Goal: Task Accomplishment & Management: Use online tool/utility

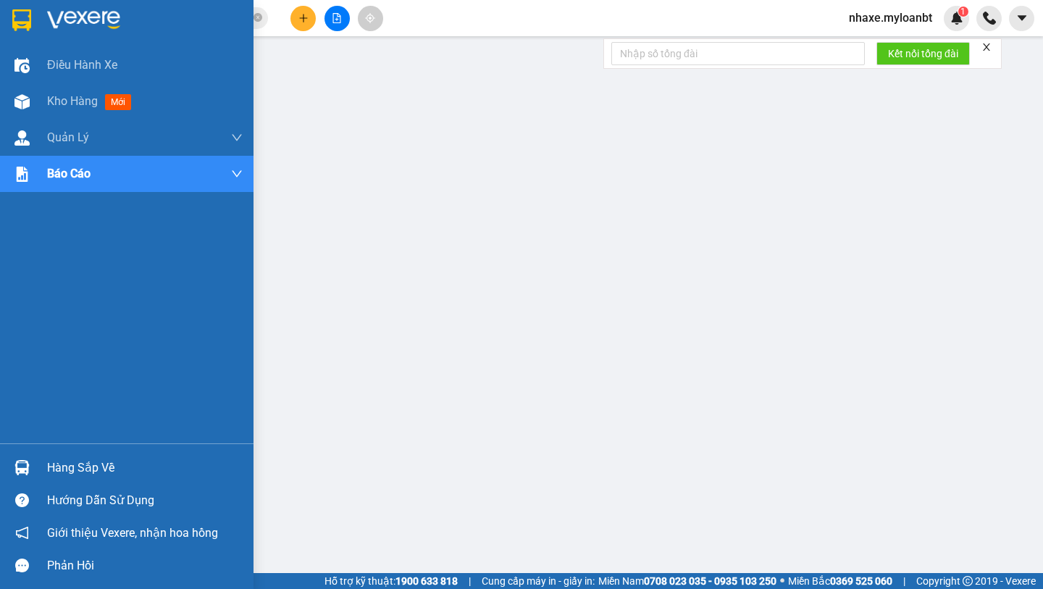
click at [42, 24] on div at bounding box center [127, 23] width 254 height 47
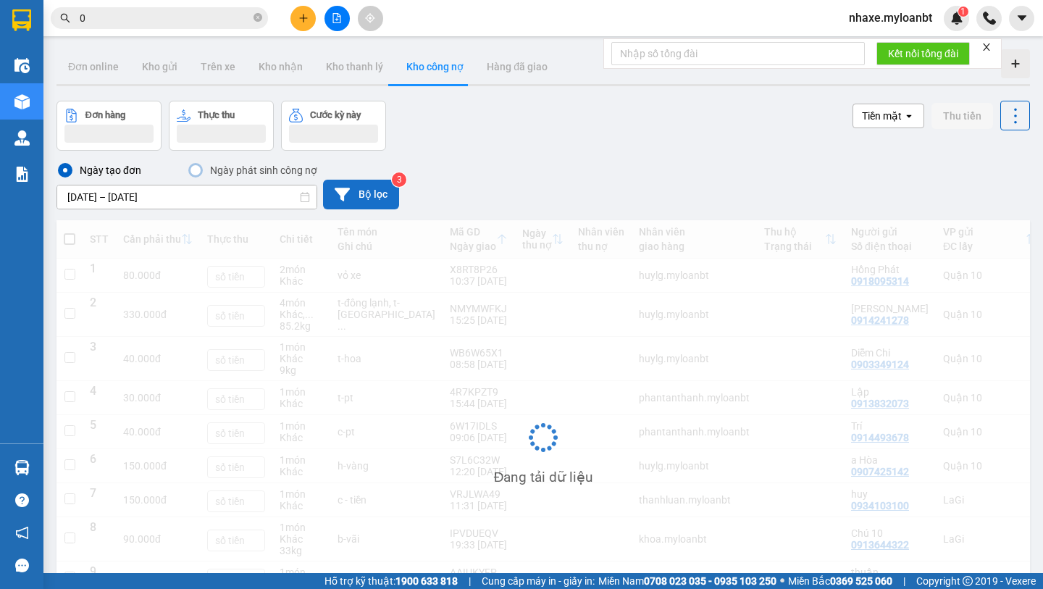
click at [362, 206] on button "Bộ lọc" at bounding box center [361, 195] width 76 height 30
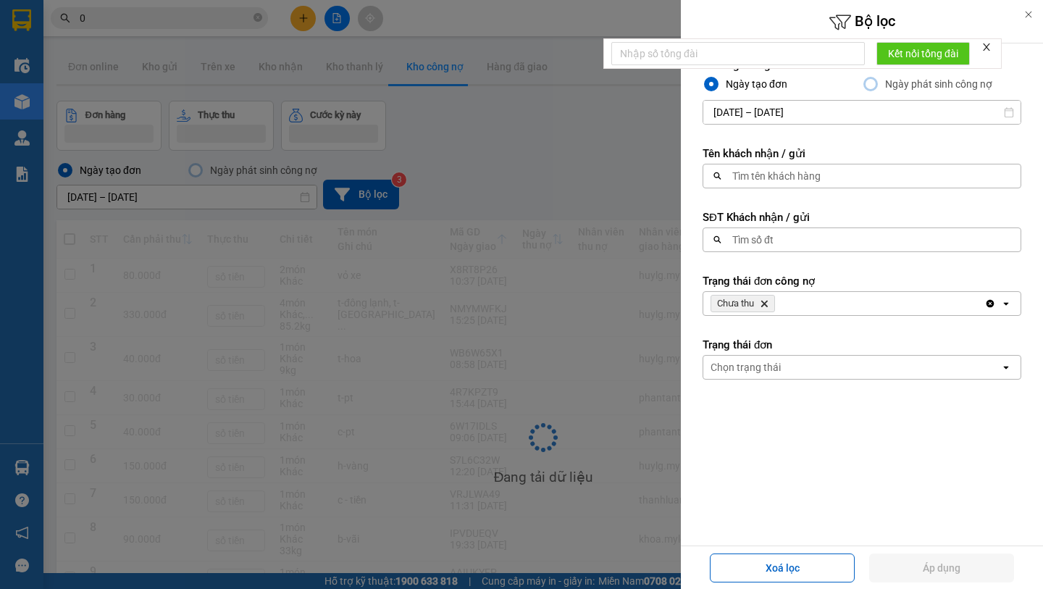
click at [647, 263] on div at bounding box center [521, 294] width 1043 height 589
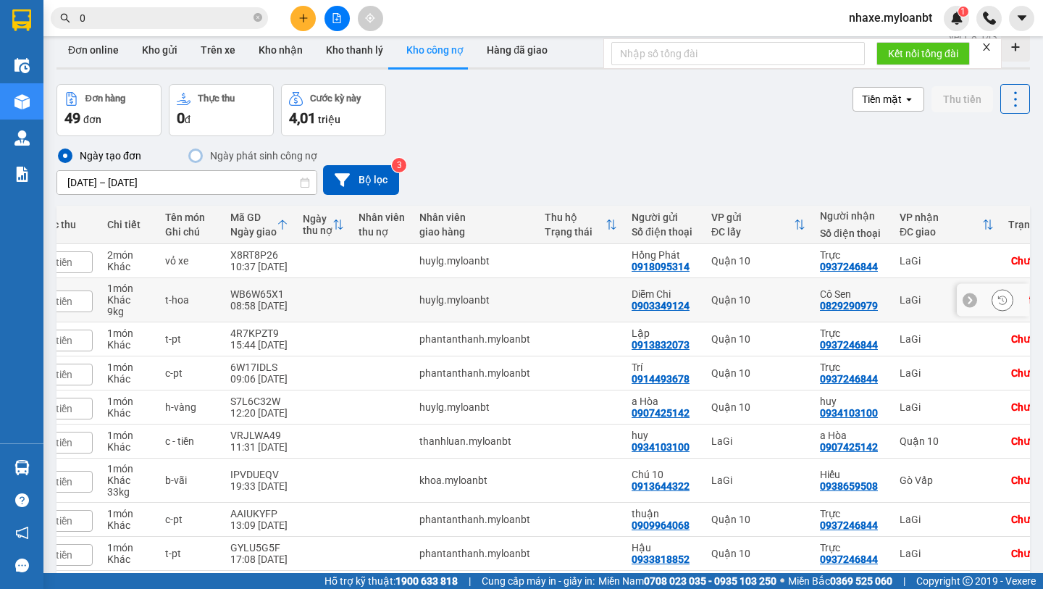
scroll to position [0, 214]
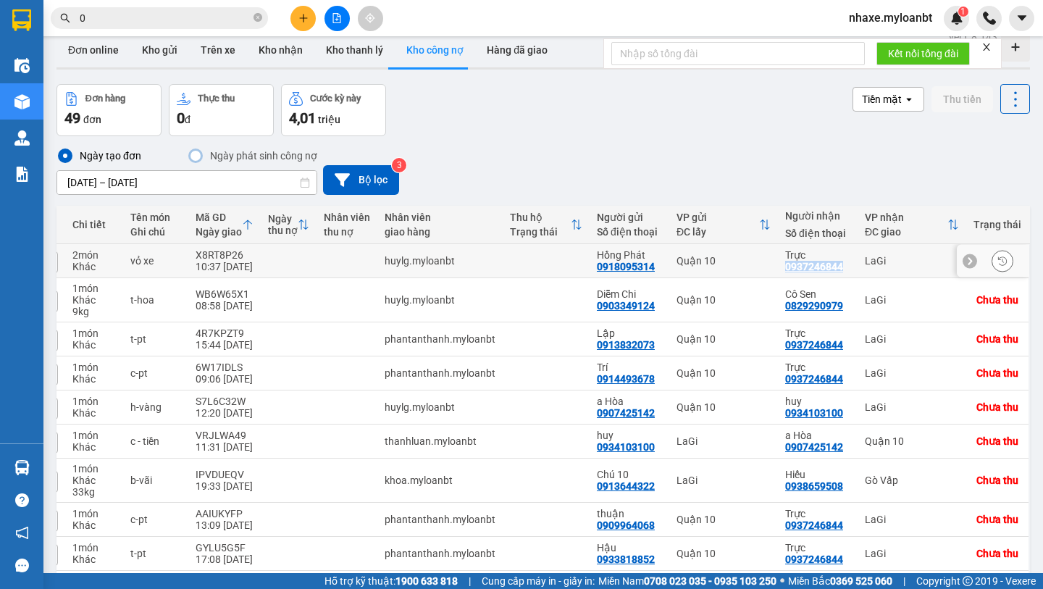
drag, startPoint x: 854, startPoint y: 269, endPoint x: 784, endPoint y: 268, distance: 70.3
click at [784, 268] on td "Trực 0937246844" at bounding box center [818, 261] width 80 height 34
checkbox input "true"
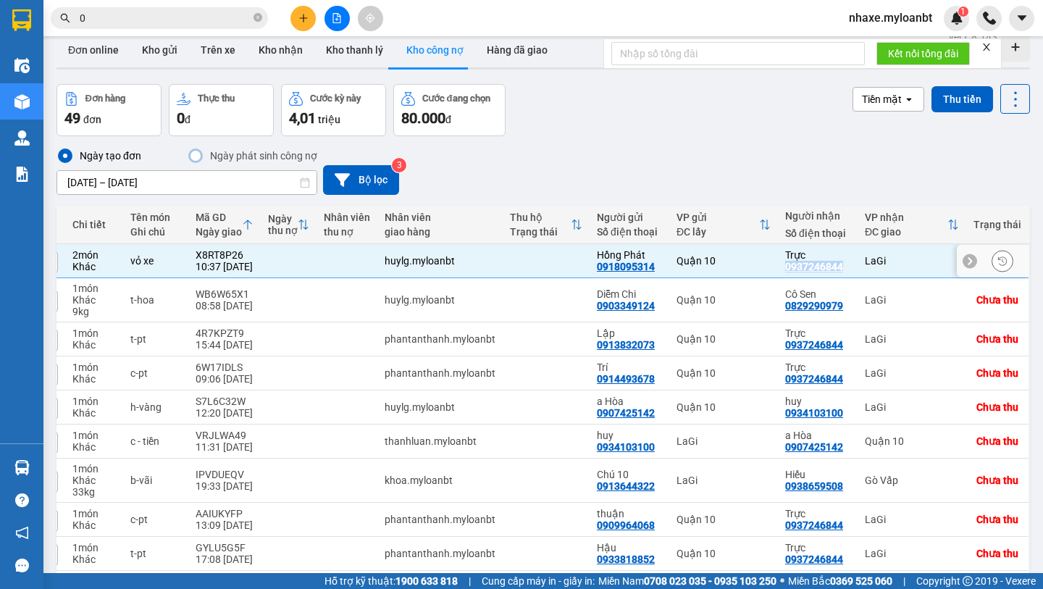
copy div "0937246844"
click at [389, 177] on button "Bộ lọc" at bounding box center [361, 180] width 76 height 30
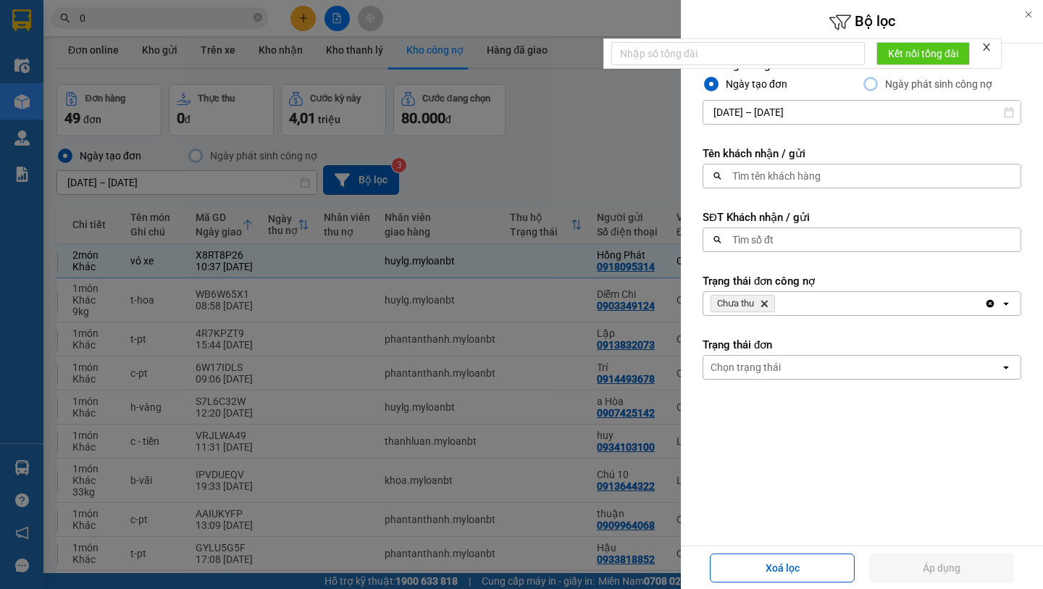
click at [773, 246] on div "Tìm số đt" at bounding box center [752, 240] width 41 height 14
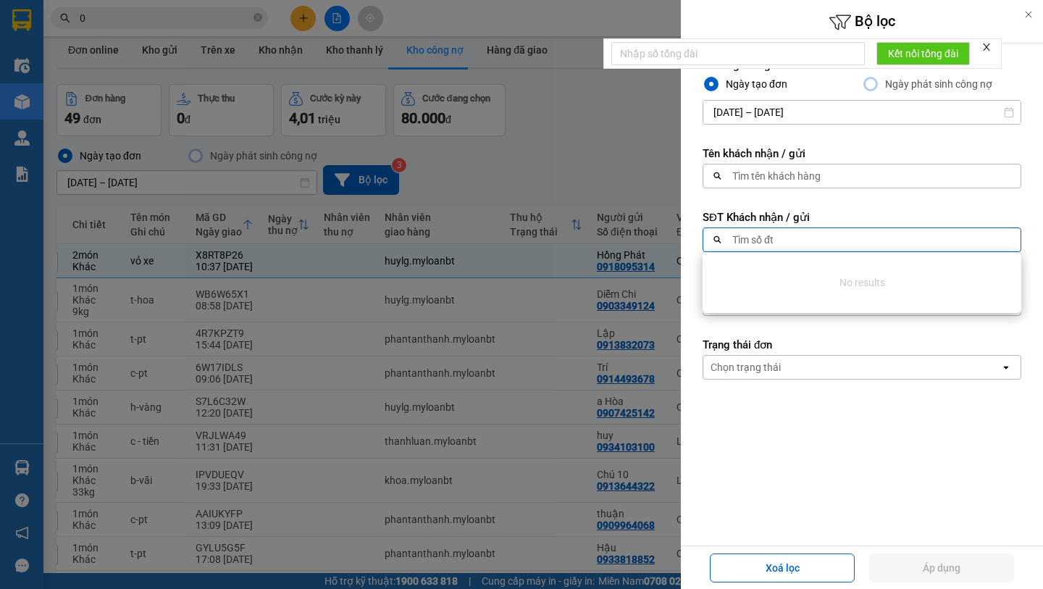
paste input "0937246844"
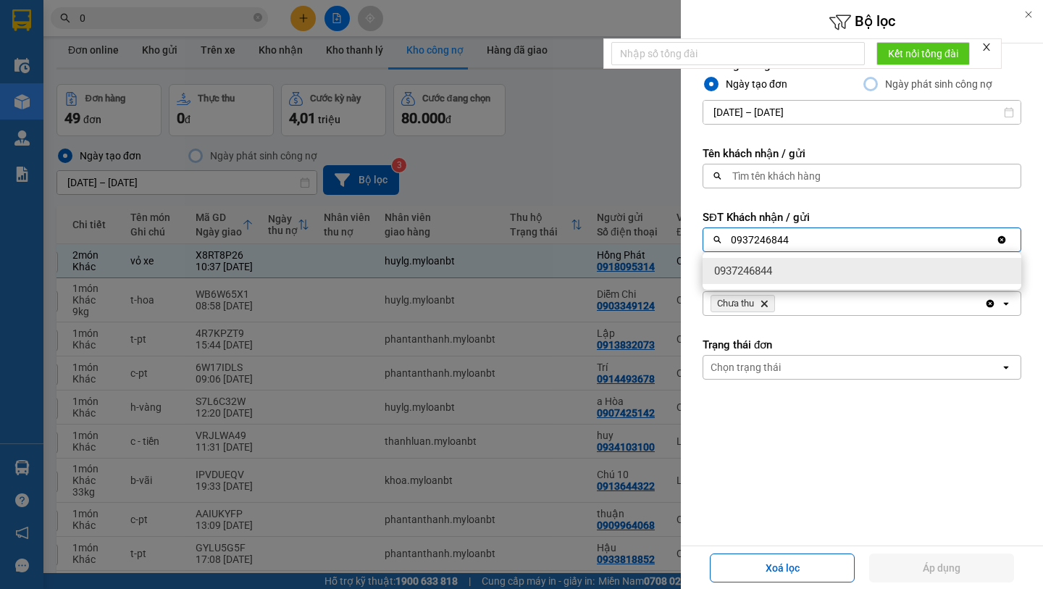
type input "0937246844"
click at [828, 270] on div "0937246844" at bounding box center [862, 271] width 319 height 26
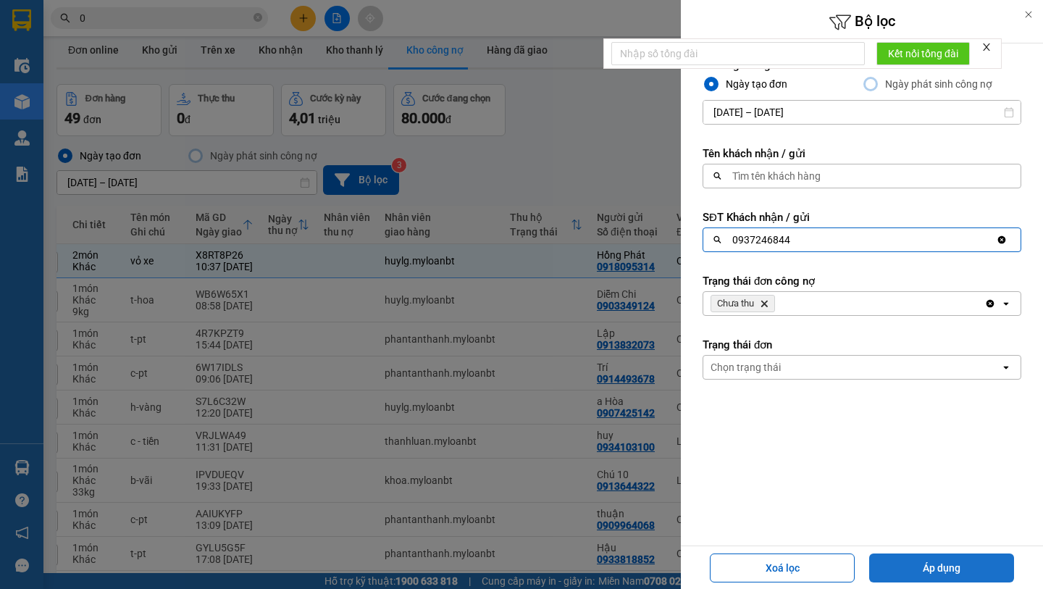
click at [963, 577] on button "Áp dụng" at bounding box center [941, 567] width 145 height 29
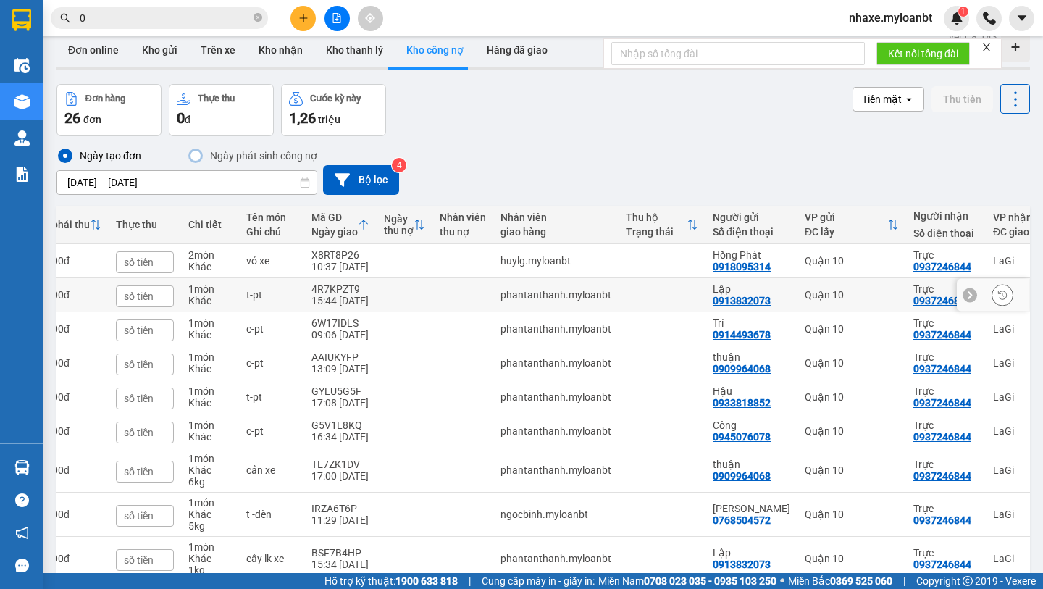
scroll to position [0, 0]
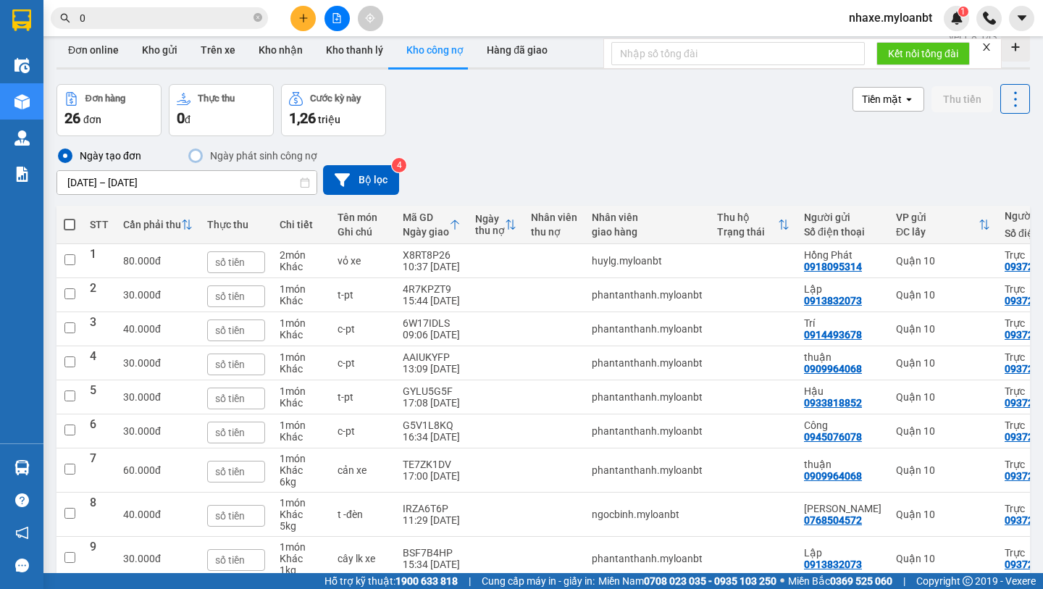
click at [72, 230] on label at bounding box center [70, 224] width 12 height 14
click at [70, 217] on input "checkbox" at bounding box center [70, 217] width 0 height 0
checkbox input "true"
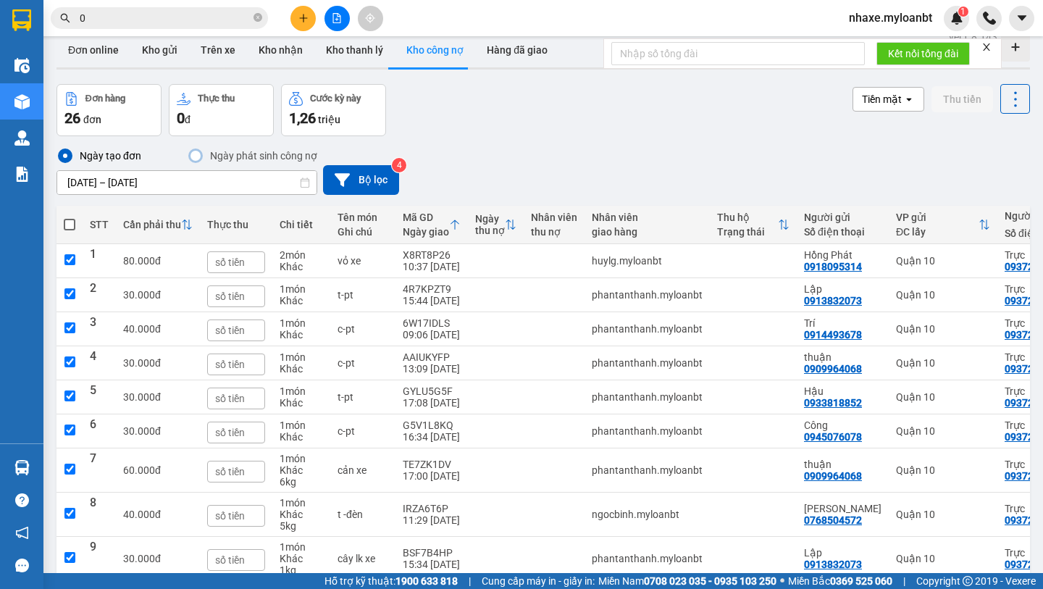
checkbox input "true"
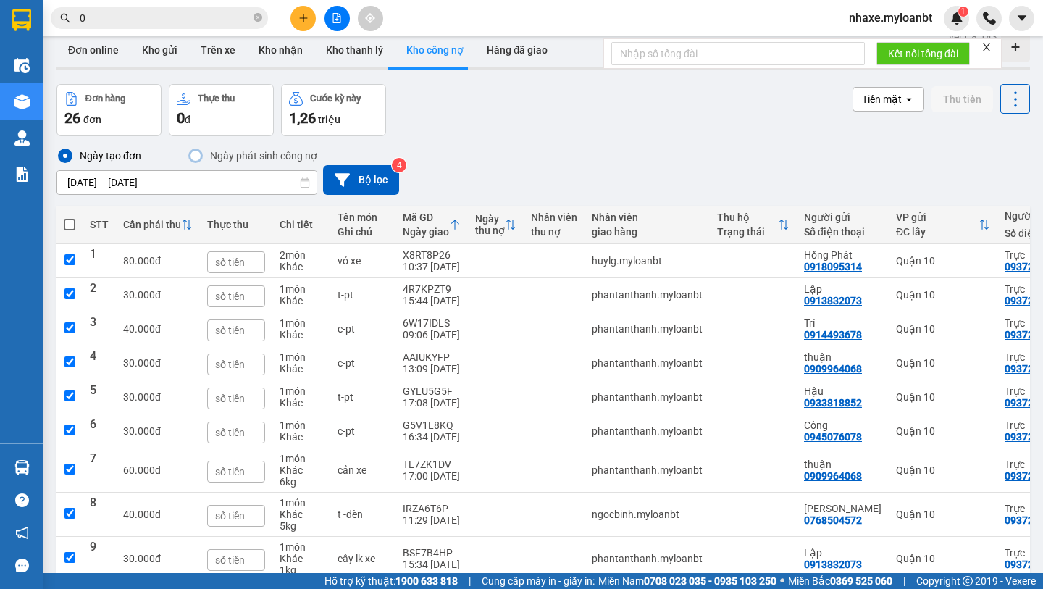
checkbox input "true"
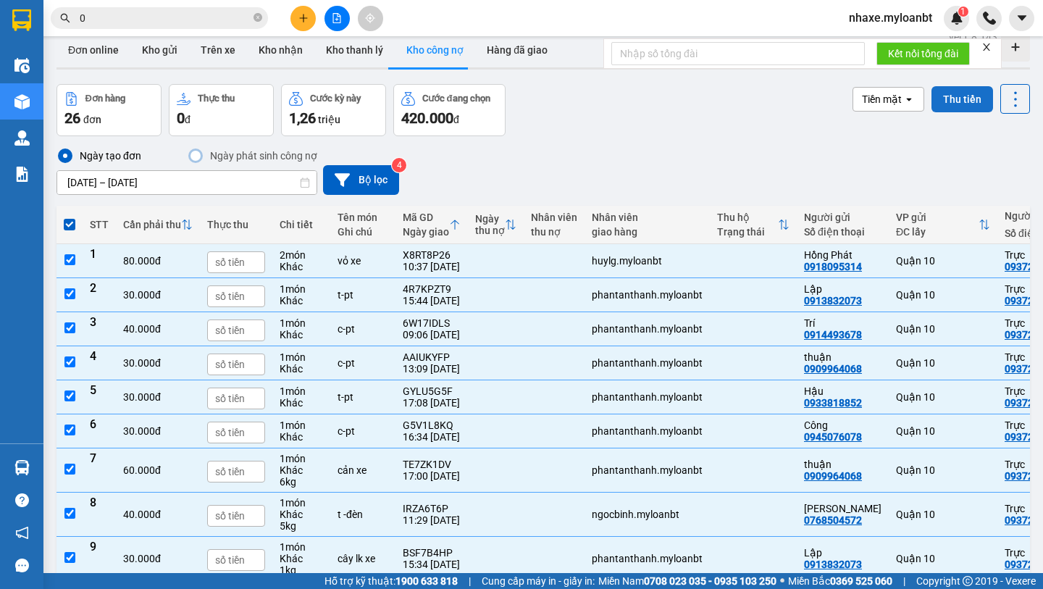
click at [945, 106] on button "Thu tiền" at bounding box center [963, 99] width 62 height 26
checkbox input "false"
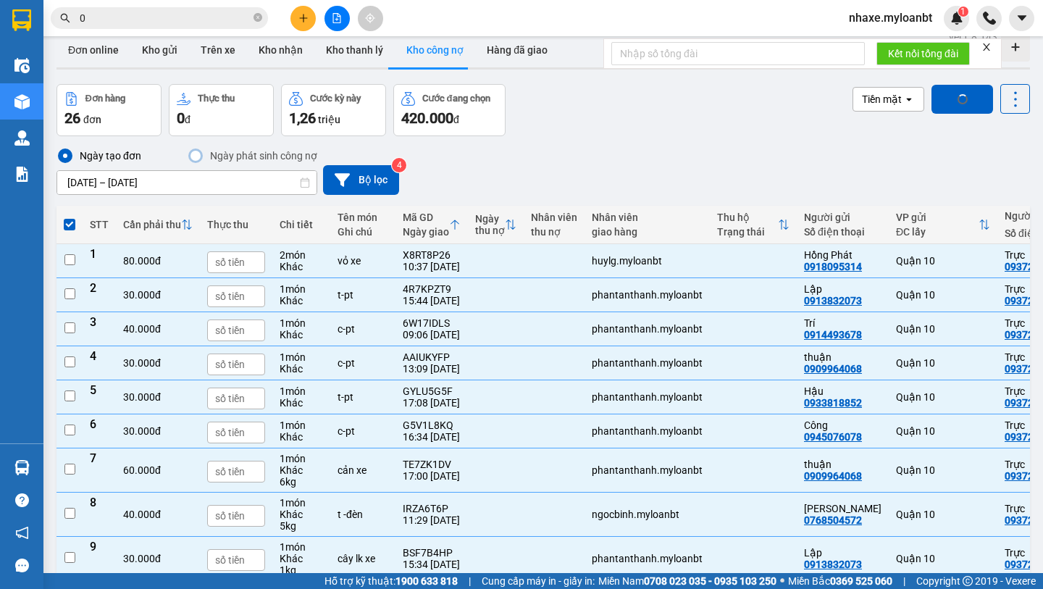
checkbox input "false"
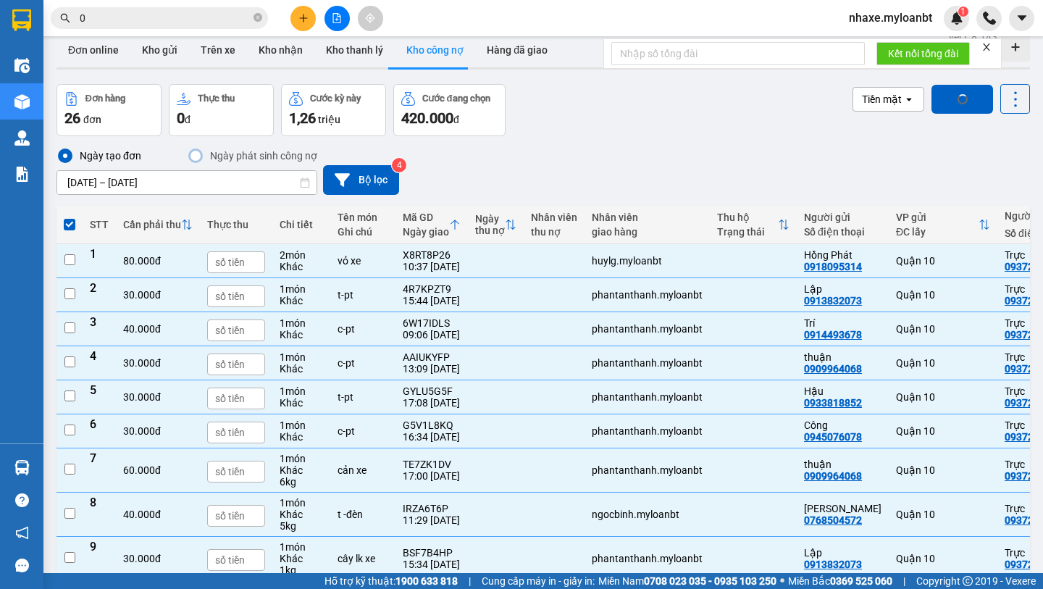
checkbox input "false"
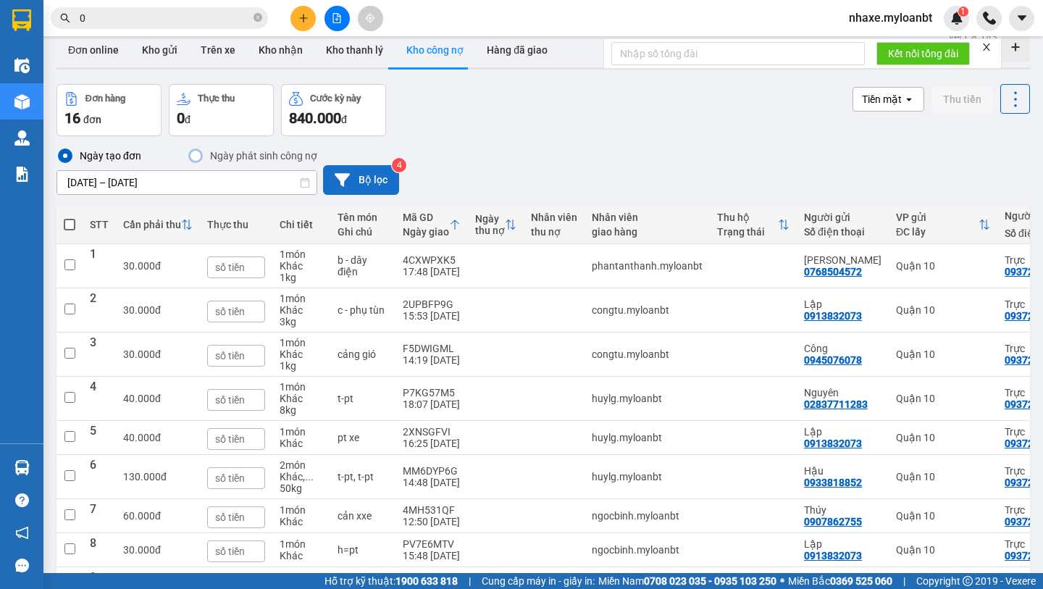
click at [378, 181] on button "Bộ lọc" at bounding box center [361, 180] width 76 height 30
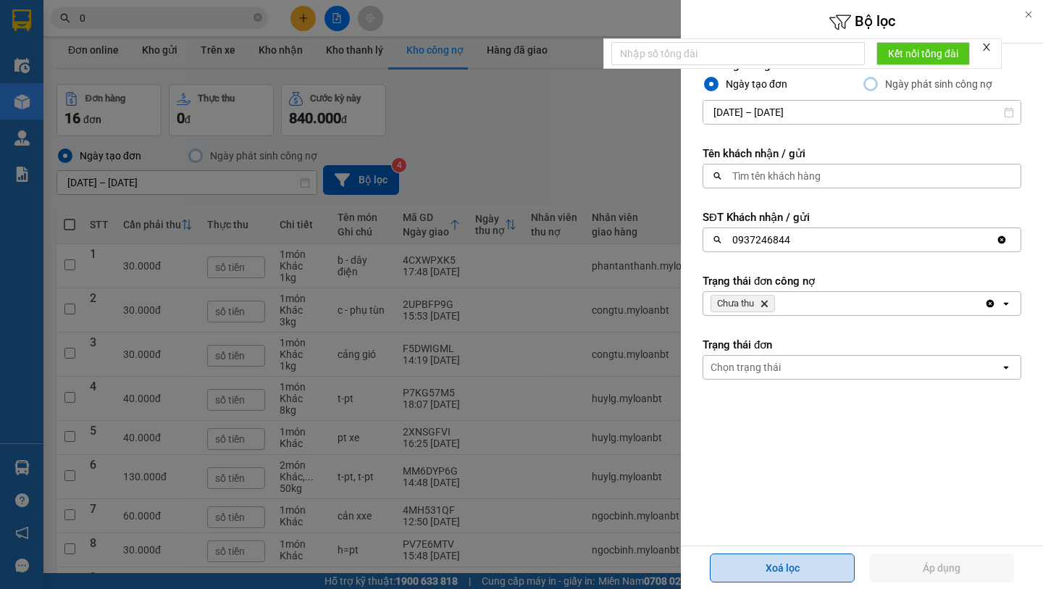
click at [841, 567] on button "Xoá lọc" at bounding box center [782, 567] width 145 height 29
type input "[DATE] – [DATE]"
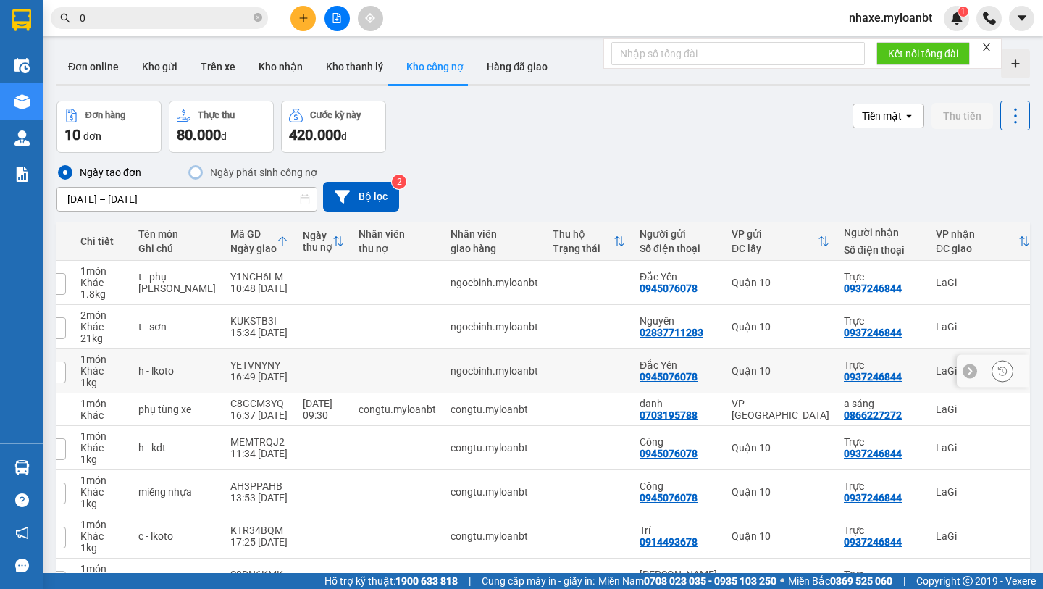
scroll to position [0, 198]
click at [264, 205] on div "ver 1.8.143 Đơn online Kho gửi Trên xe Kho nhận Kho thanh lý Kho công nợ Hàng đ…" at bounding box center [543, 382] width 985 height 678
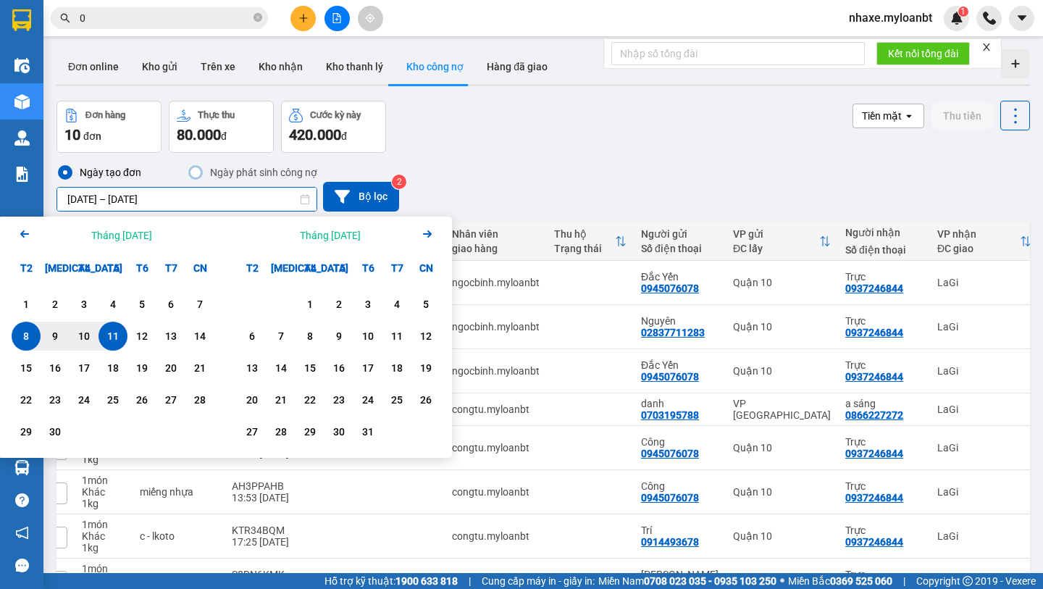
click at [24, 229] on icon "Arrow Left" at bounding box center [24, 233] width 17 height 17
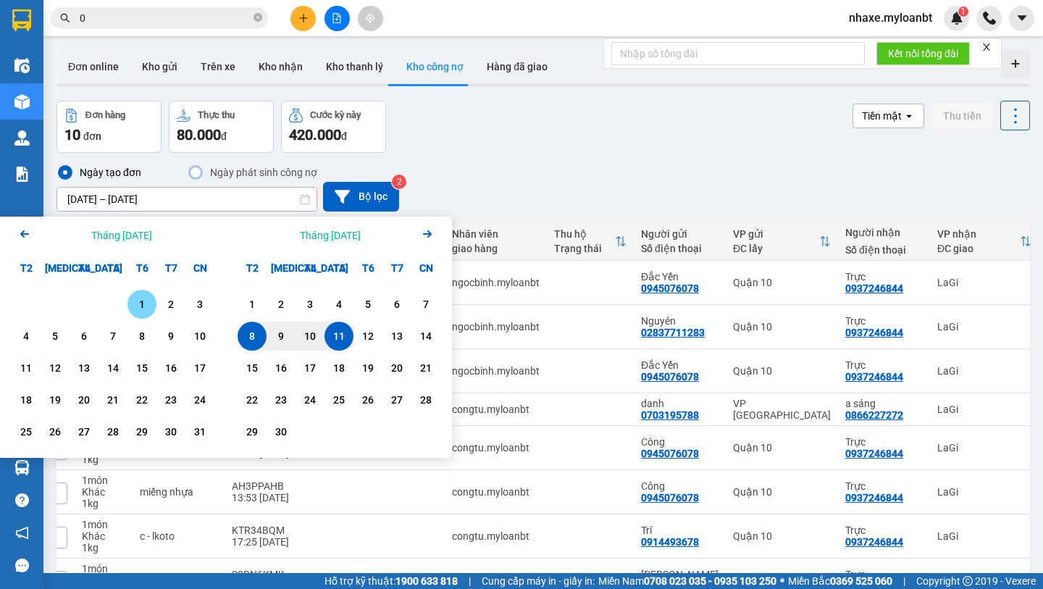
click at [146, 308] on div "1" at bounding box center [142, 304] width 20 height 17
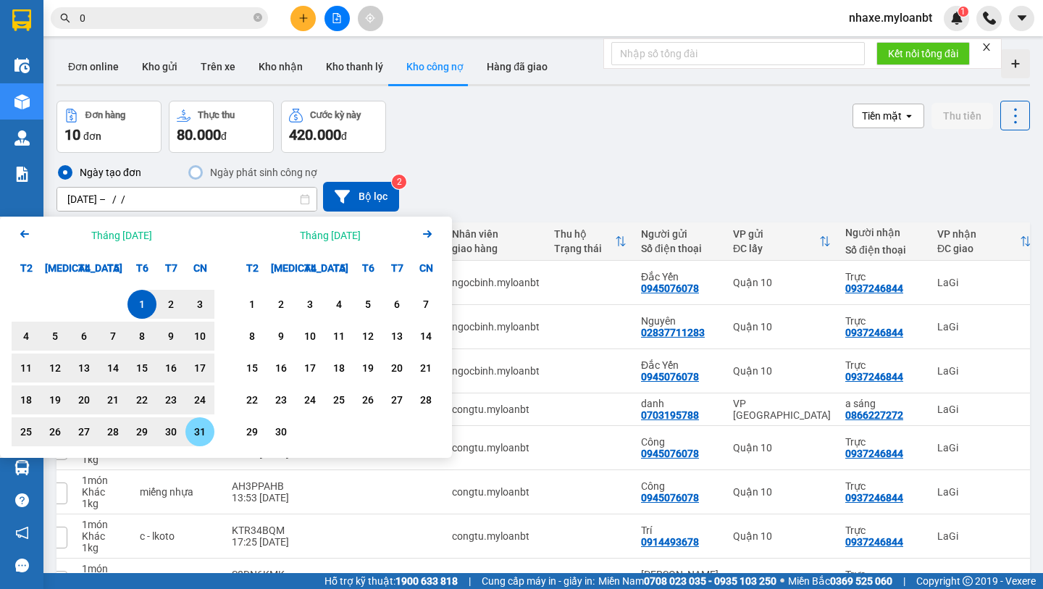
click at [202, 436] on div "31" at bounding box center [200, 431] width 20 height 17
type input "[DATE] – [DATE]"
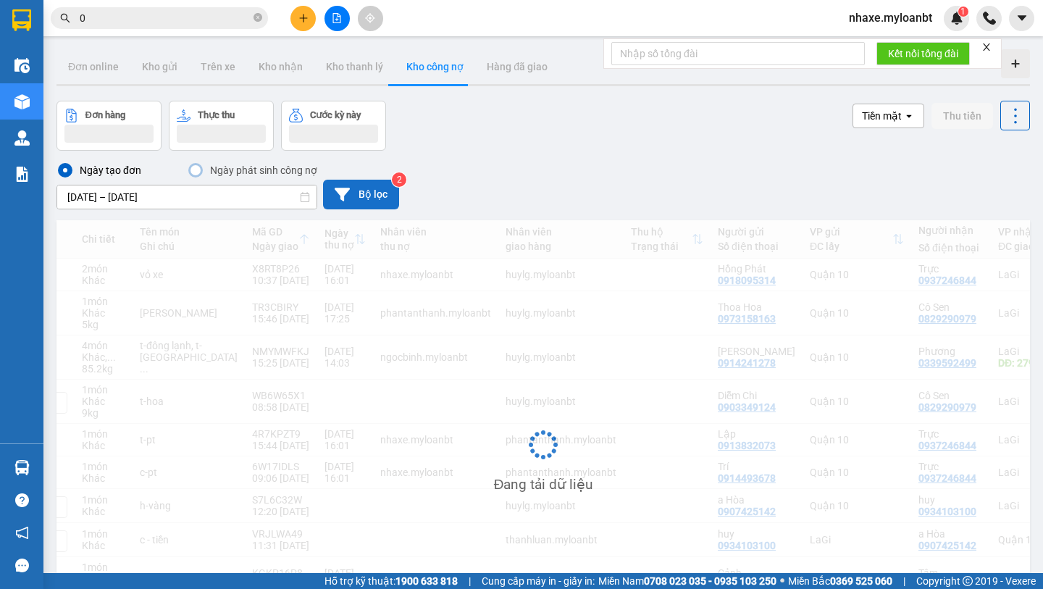
click at [382, 204] on button "Bộ lọc" at bounding box center [361, 195] width 76 height 30
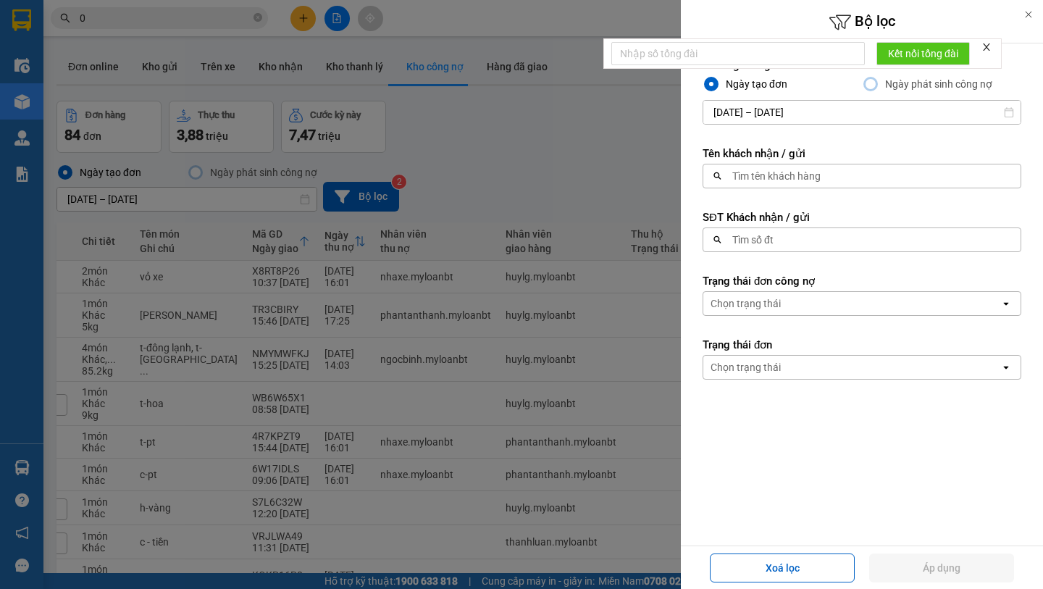
click at [769, 252] on form "Khoảng thời gian Ngày tạo đơn Ngày phát sinh công nợ [DATE] – [DATE] Press the …" at bounding box center [862, 284] width 319 height 452
click at [769, 245] on div "Tìm số đt" at bounding box center [752, 240] width 41 height 14
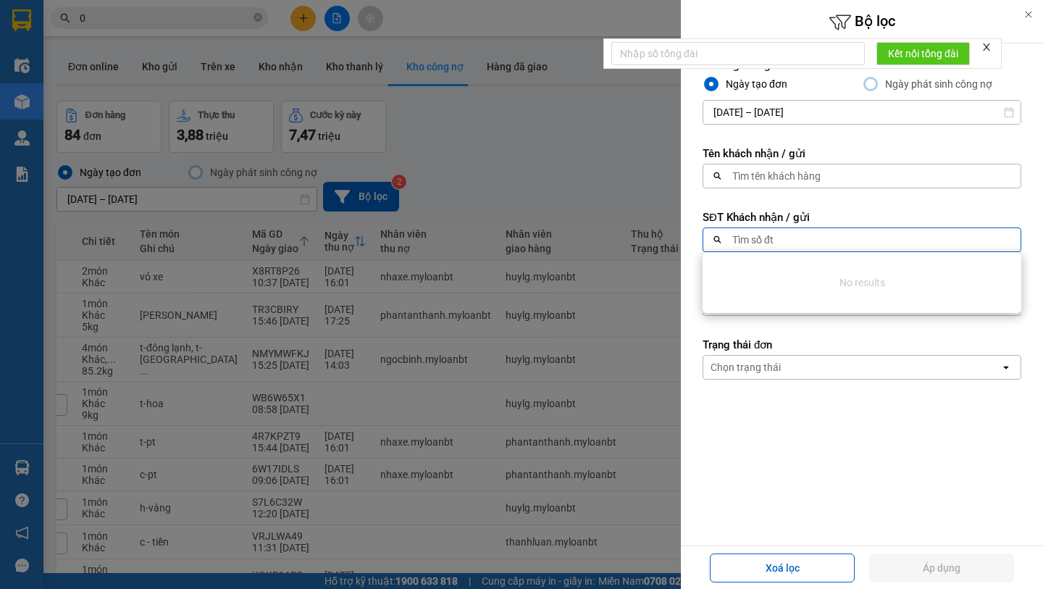
click at [740, 239] on div "Tìm số đt" at bounding box center [752, 240] width 41 height 14
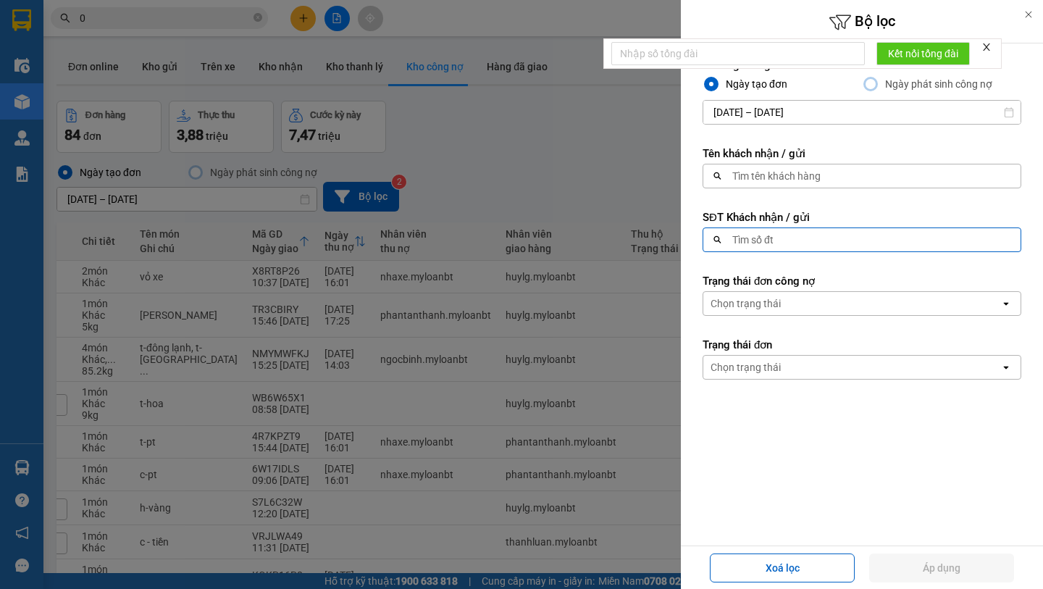
click at [729, 243] on div "Tìm số đt" at bounding box center [857, 239] width 309 height 23
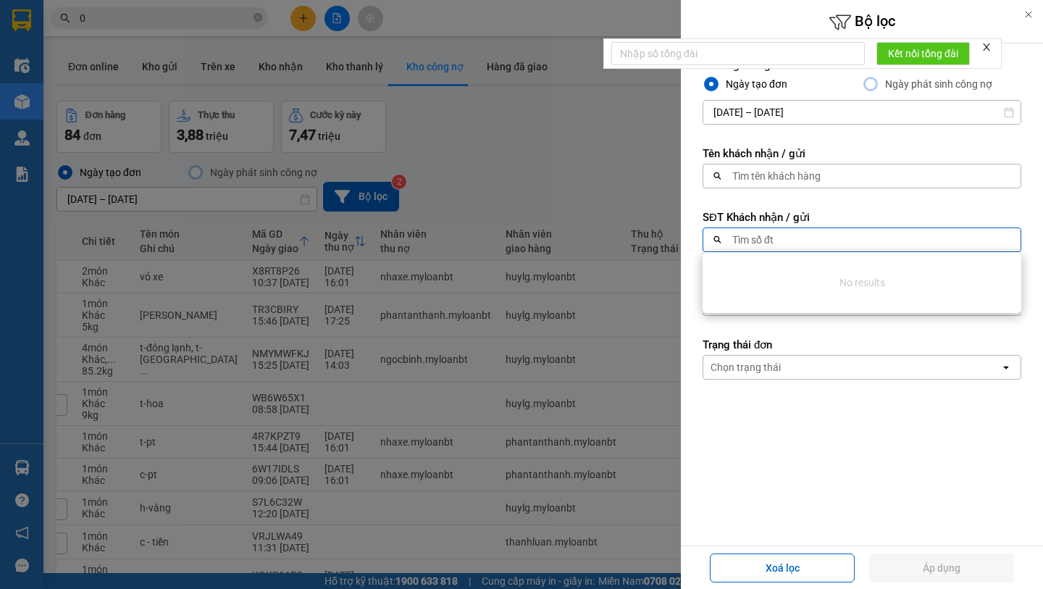
paste input "0937246844"
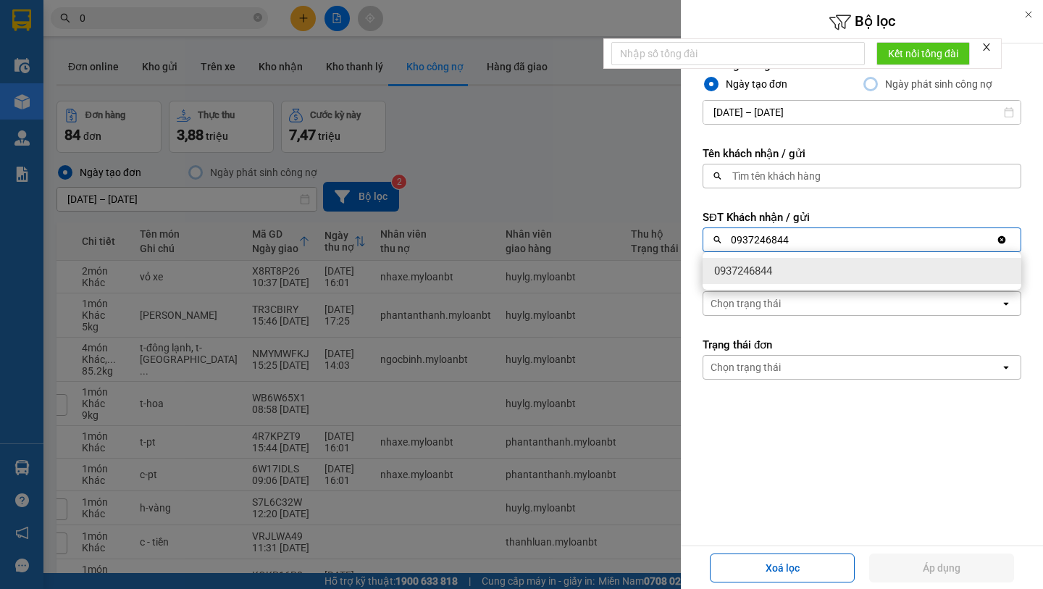
type input "0937246844"
click at [795, 282] on div "0937246844" at bounding box center [862, 271] width 319 height 26
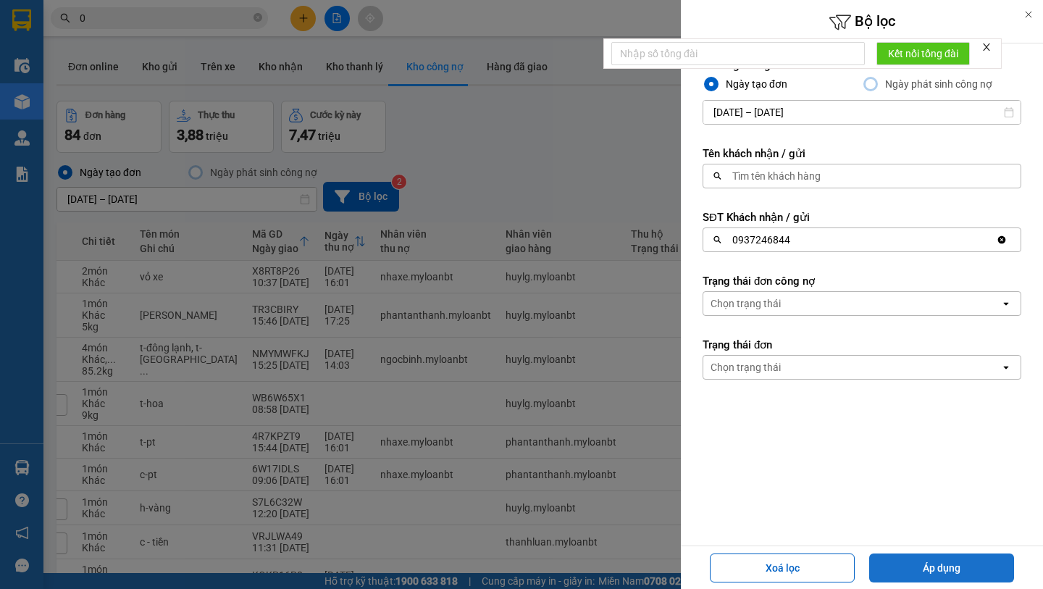
click at [953, 570] on button "Áp dụng" at bounding box center [941, 567] width 145 height 29
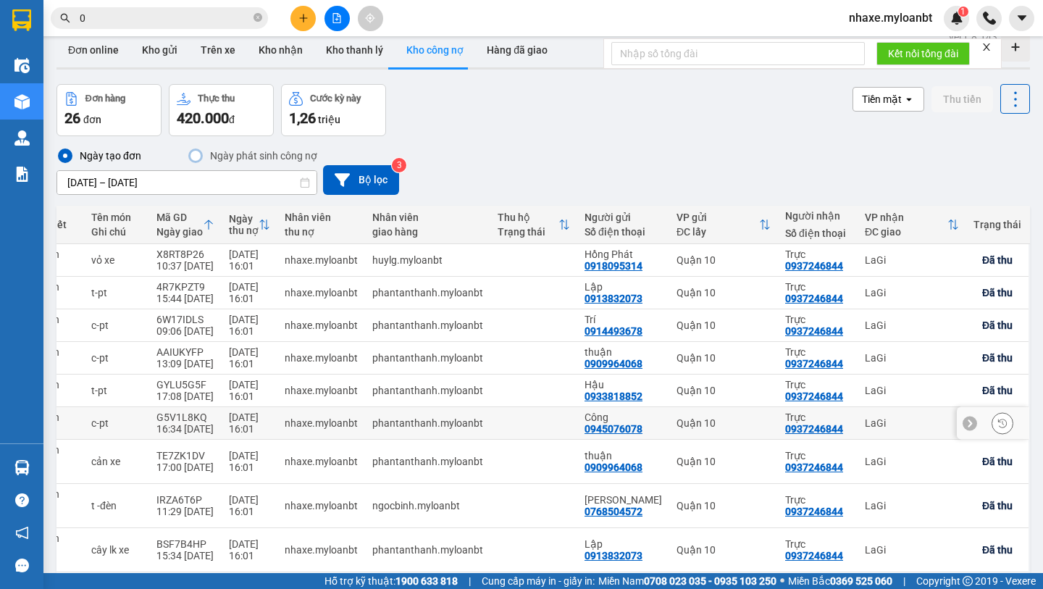
scroll to position [7, 0]
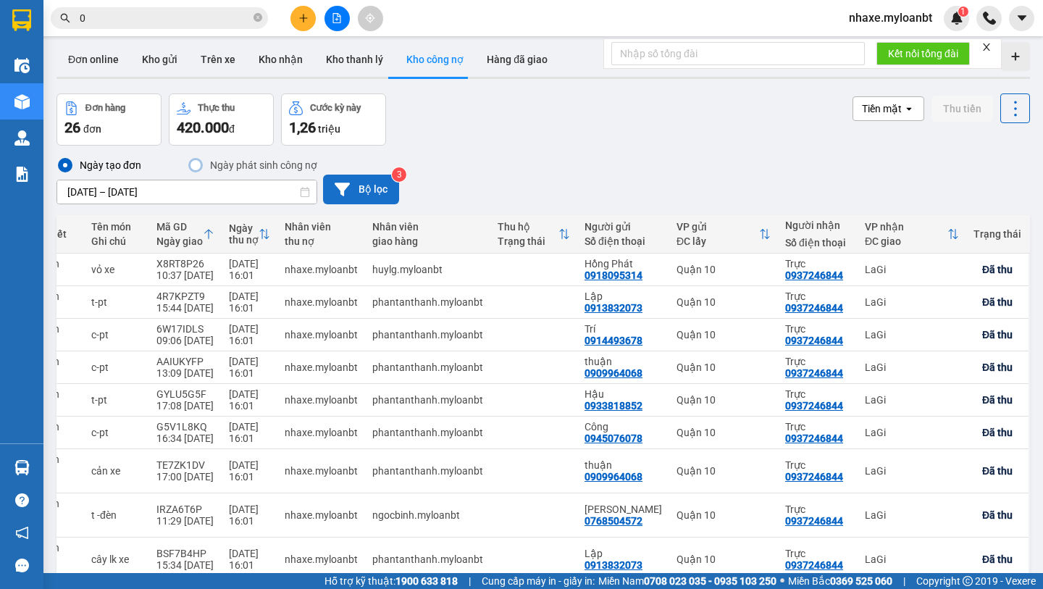
click at [380, 190] on button "Bộ lọc" at bounding box center [361, 190] width 76 height 30
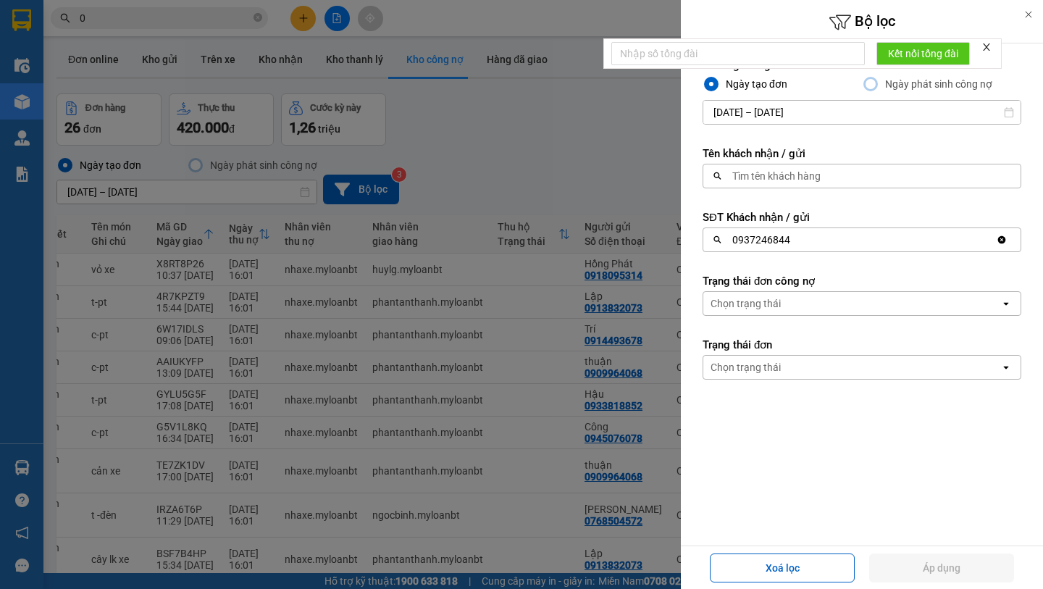
click at [1004, 239] on icon "Clear value" at bounding box center [1002, 240] width 8 height 8
drag, startPoint x: 922, startPoint y: 556, endPoint x: 924, endPoint y: 546, distance: 9.7
click at [922, 554] on button "Áp dụng" at bounding box center [941, 567] width 145 height 29
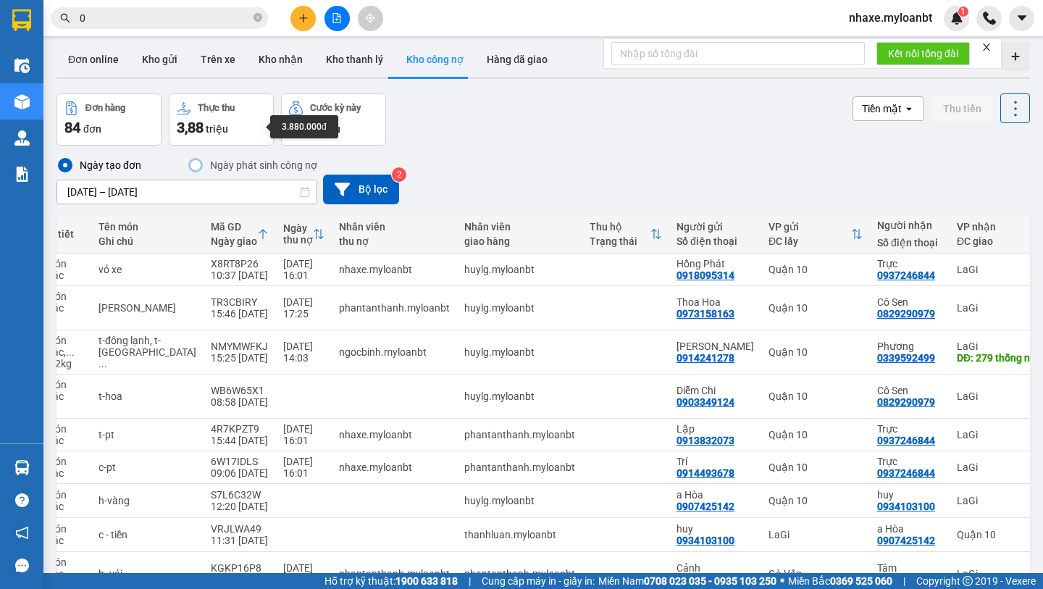
scroll to position [0, 0]
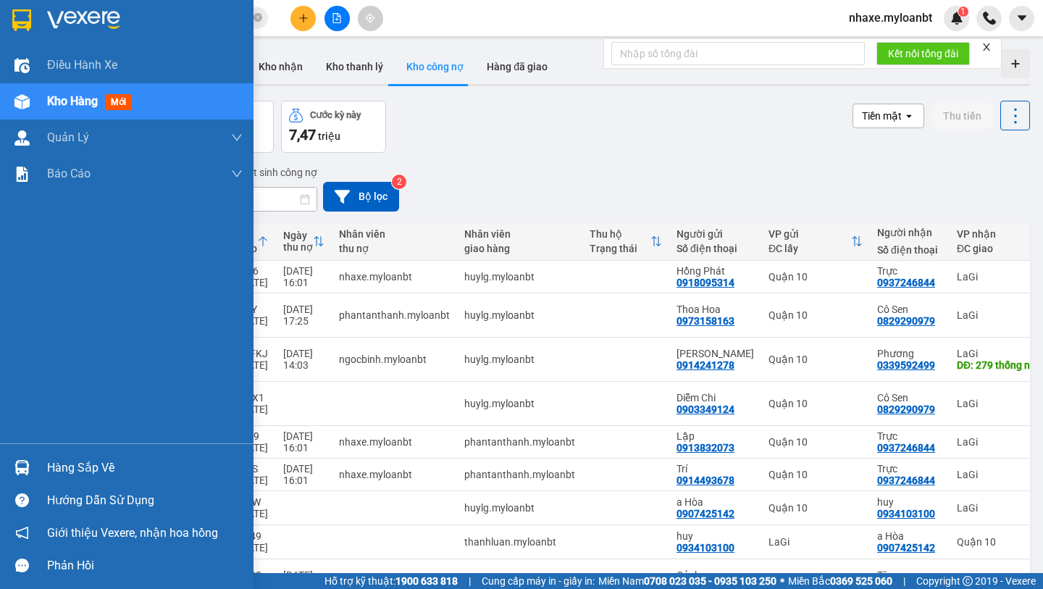
click at [31, 23] on div at bounding box center [21, 19] width 25 height 25
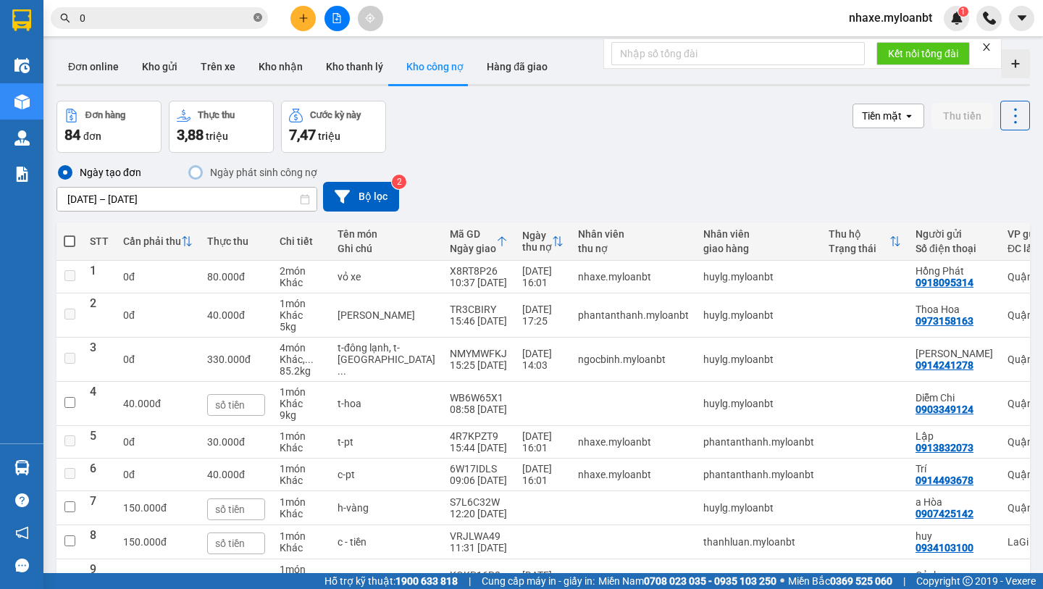
click at [259, 22] on span at bounding box center [258, 19] width 9 height 14
click at [164, 70] on button "Kho gửi" at bounding box center [159, 66] width 59 height 35
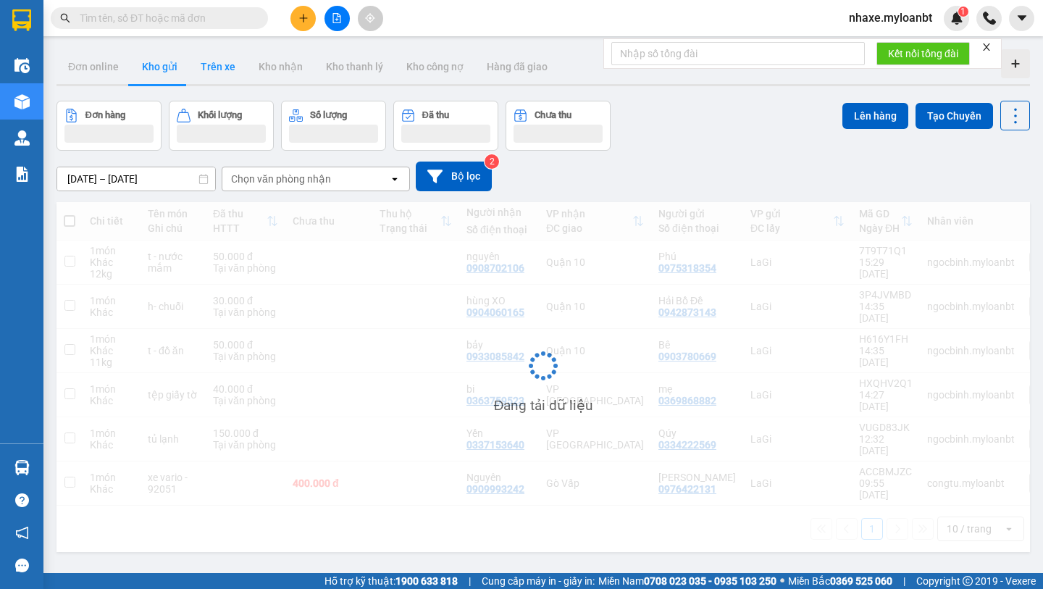
click at [214, 70] on button "Trên xe" at bounding box center [218, 66] width 58 height 35
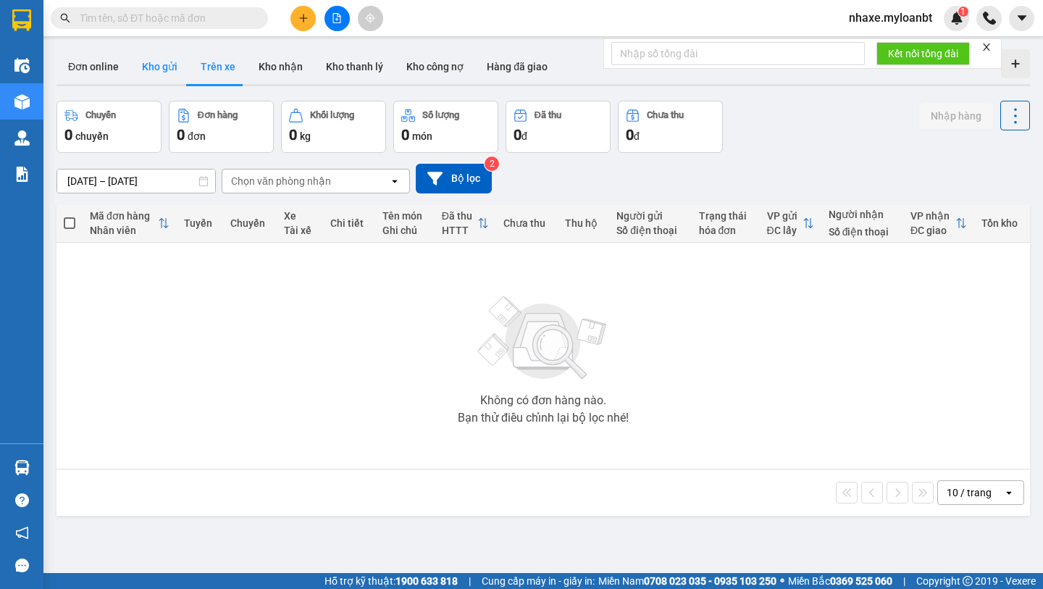
click at [156, 75] on button "Kho gửi" at bounding box center [159, 66] width 59 height 35
